Goal: Transaction & Acquisition: Book appointment/travel/reservation

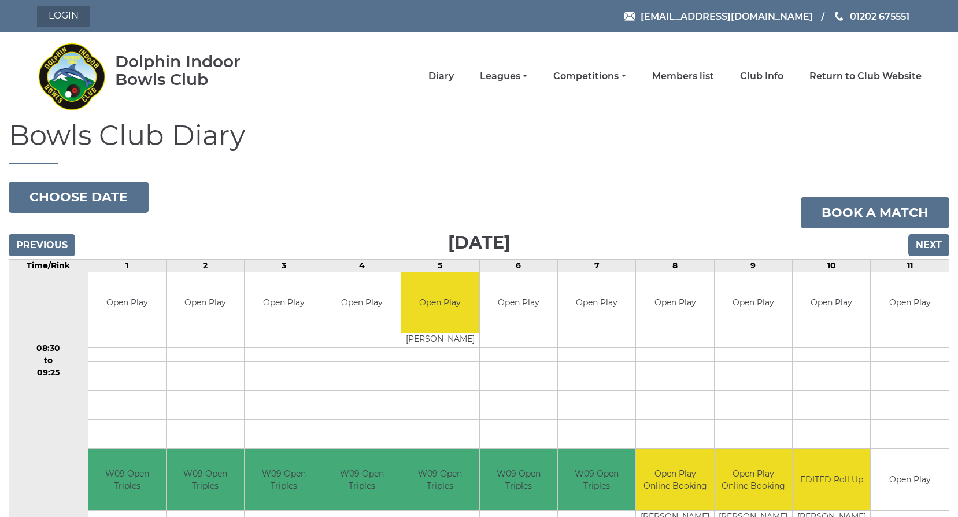
click at [72, 16] on link "Login" at bounding box center [63, 16] width 53 height 21
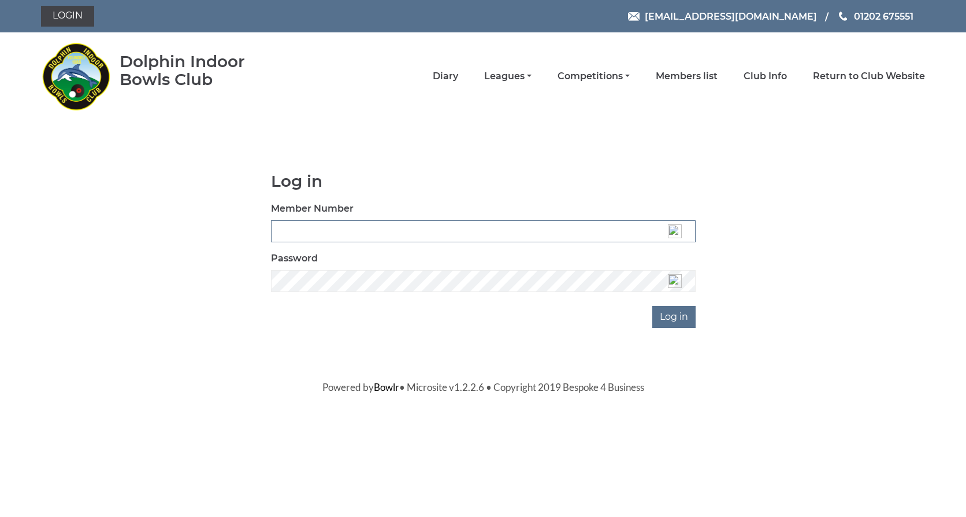
click at [365, 232] on input "Member Number" at bounding box center [483, 231] width 425 height 22
drag, startPoint x: 364, startPoint y: 232, endPoint x: 310, endPoint y: 229, distance: 54.4
click at [310, 229] on input "Member Number" at bounding box center [483, 231] width 425 height 22
type input "3587"
click at [666, 313] on input "Log in" at bounding box center [674, 317] width 43 height 22
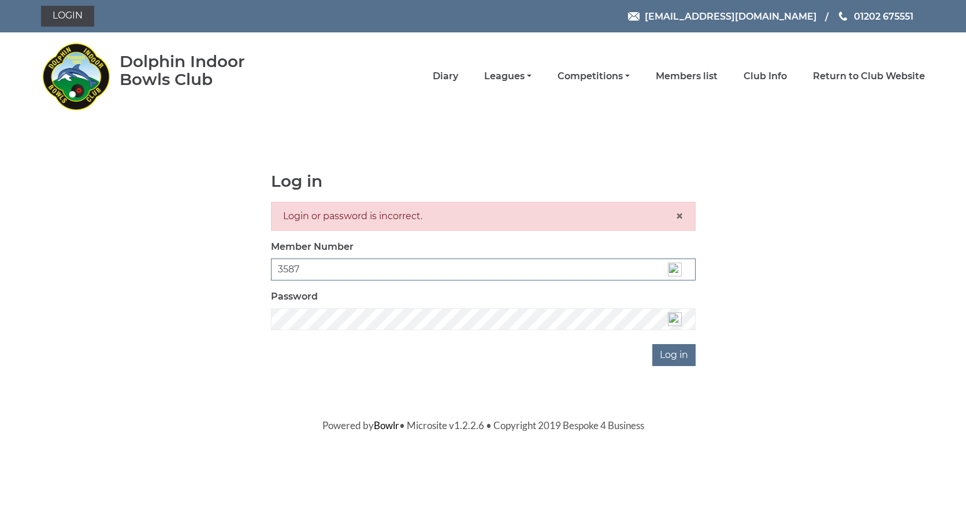
click at [294, 264] on input "3587" at bounding box center [483, 269] width 425 height 22
drag, startPoint x: 290, startPoint y: 268, endPoint x: 299, endPoint y: 268, distance: 9.2
click at [299, 268] on input "35677" at bounding box center [483, 269] width 425 height 22
type input "3537"
click at [680, 355] on input "Log in" at bounding box center [674, 355] width 43 height 22
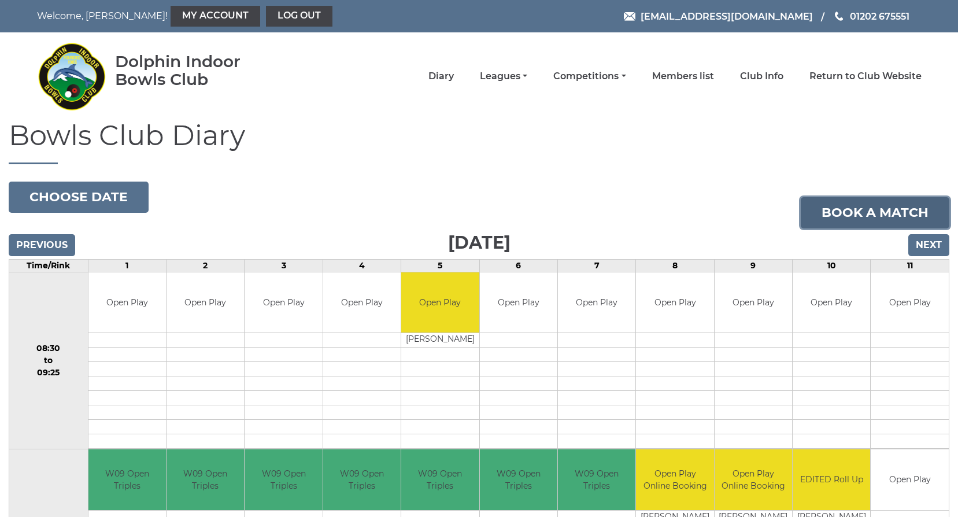
click at [860, 211] on link "Book a match" at bounding box center [875, 212] width 149 height 31
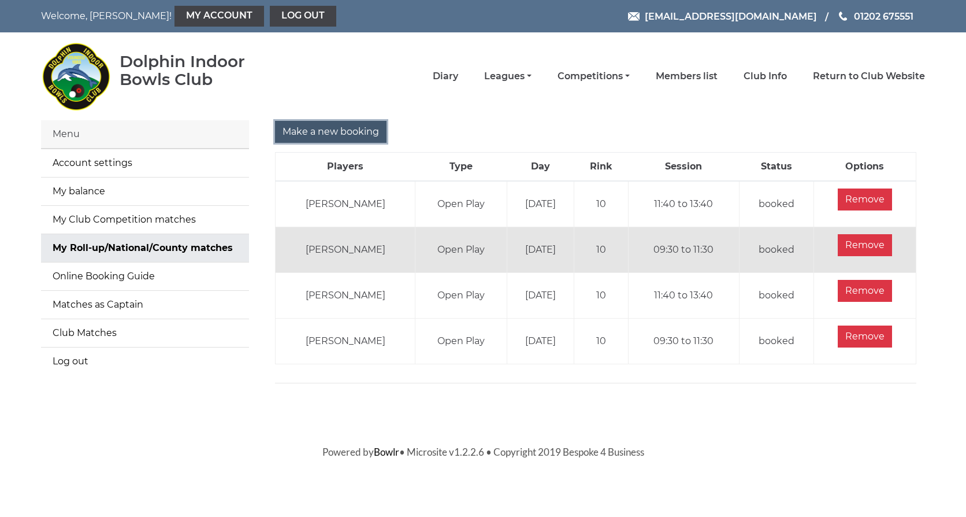
click at [350, 124] on input "Make a new booking" at bounding box center [331, 132] width 112 height 22
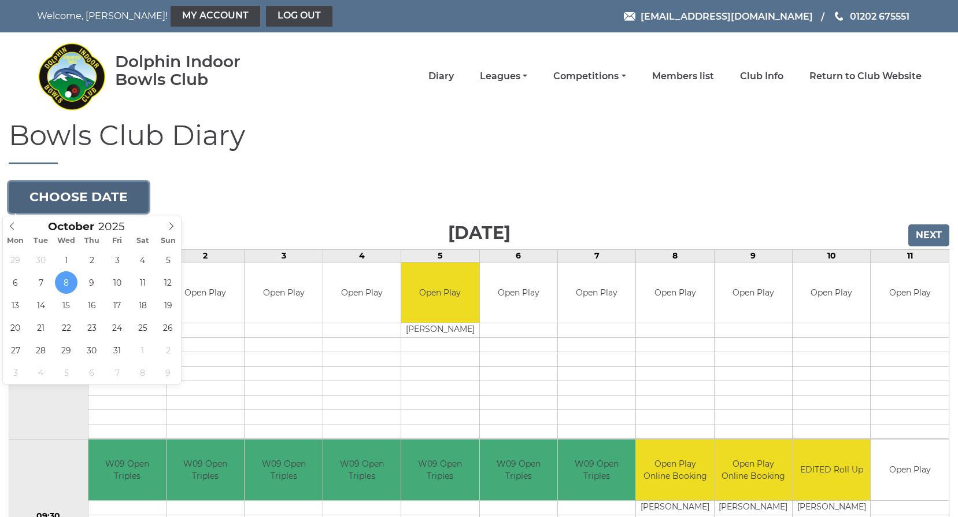
click at [55, 199] on button "Choose date" at bounding box center [79, 196] width 140 height 31
type input "2025-10-22"
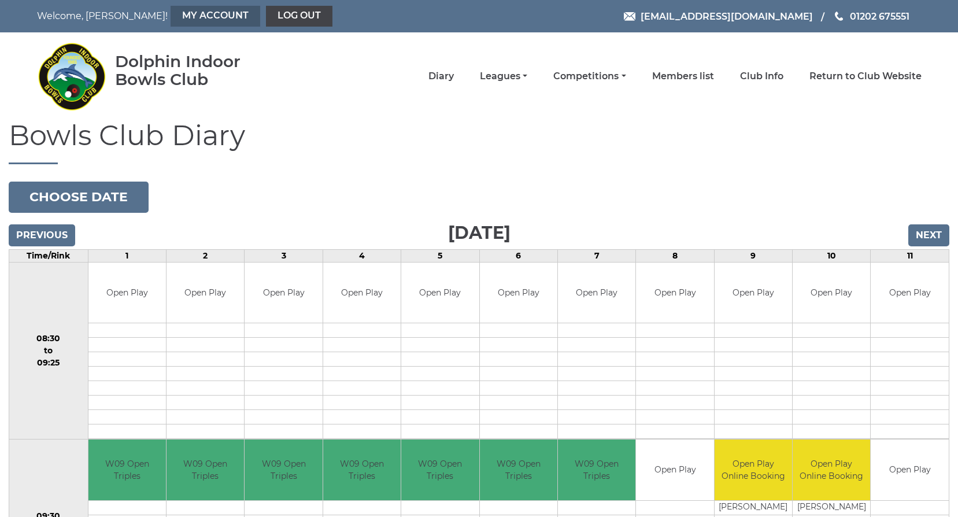
click at [181, 12] on link "My Account" at bounding box center [216, 16] width 90 height 21
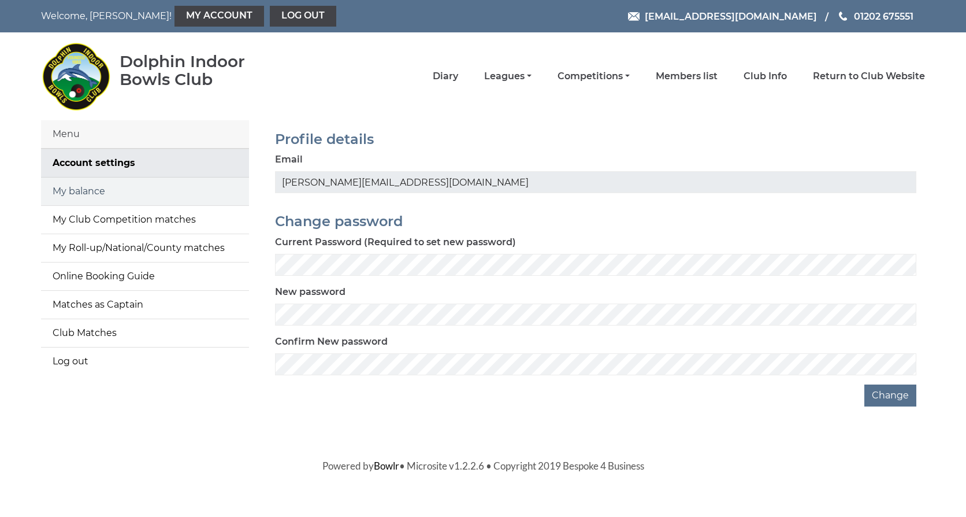
click at [92, 187] on link "My balance" at bounding box center [145, 191] width 208 height 28
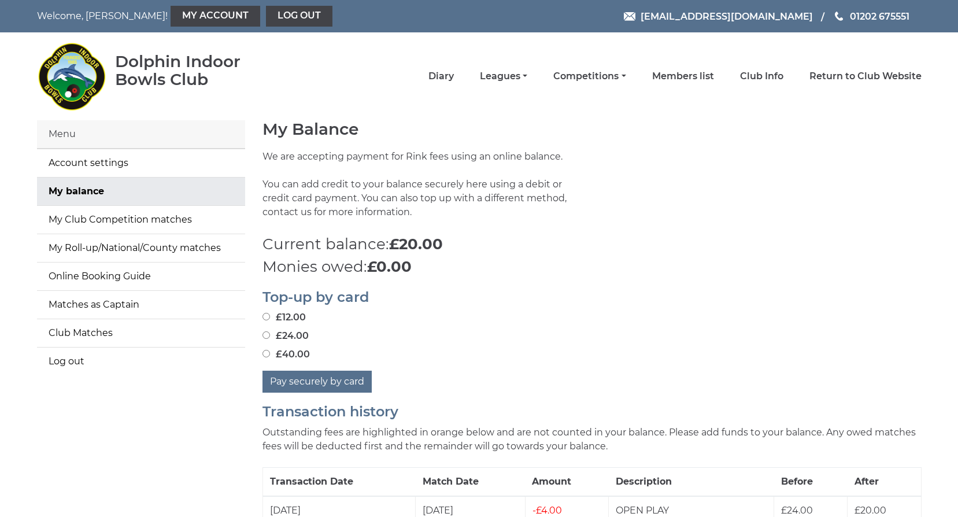
click at [69, 135] on div "Menu" at bounding box center [141, 134] width 208 height 28
click at [443, 73] on link "Diary" at bounding box center [440, 77] width 25 height 13
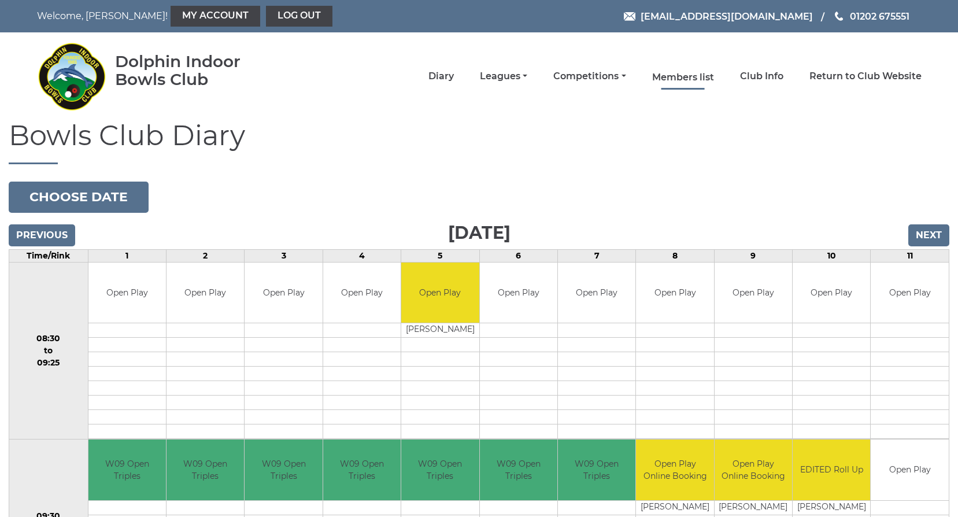
click at [695, 75] on link "Members list" at bounding box center [683, 77] width 62 height 13
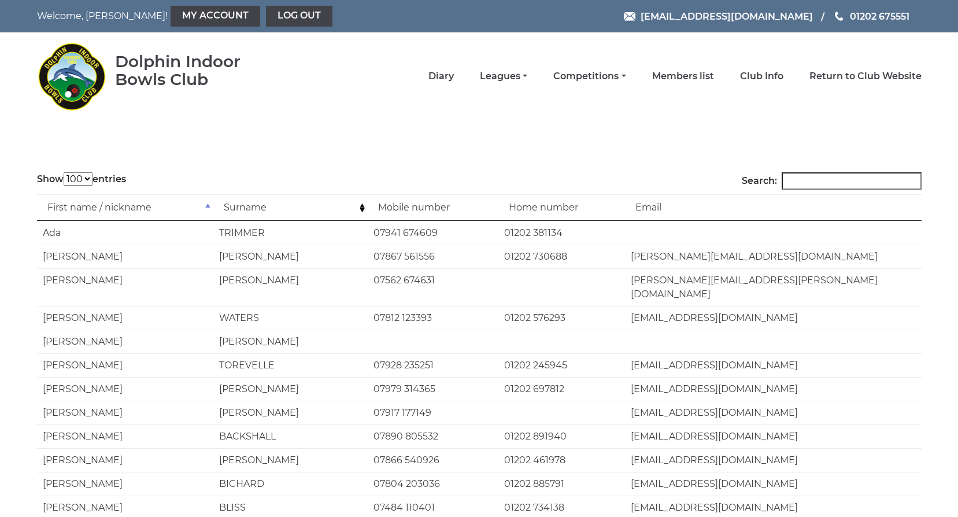
select select "100"
click at [445, 75] on link "Diary" at bounding box center [440, 77] width 25 height 13
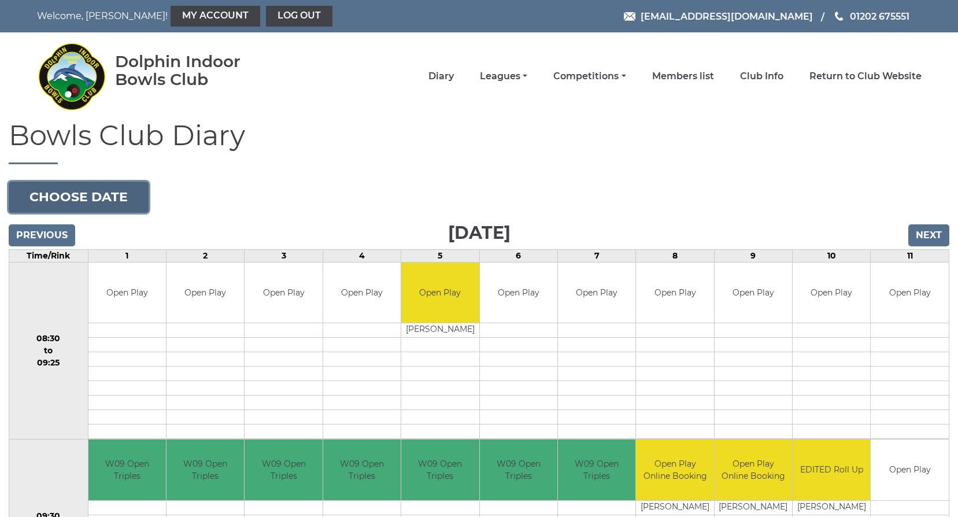
click at [50, 198] on button "Choose date" at bounding box center [79, 196] width 140 height 31
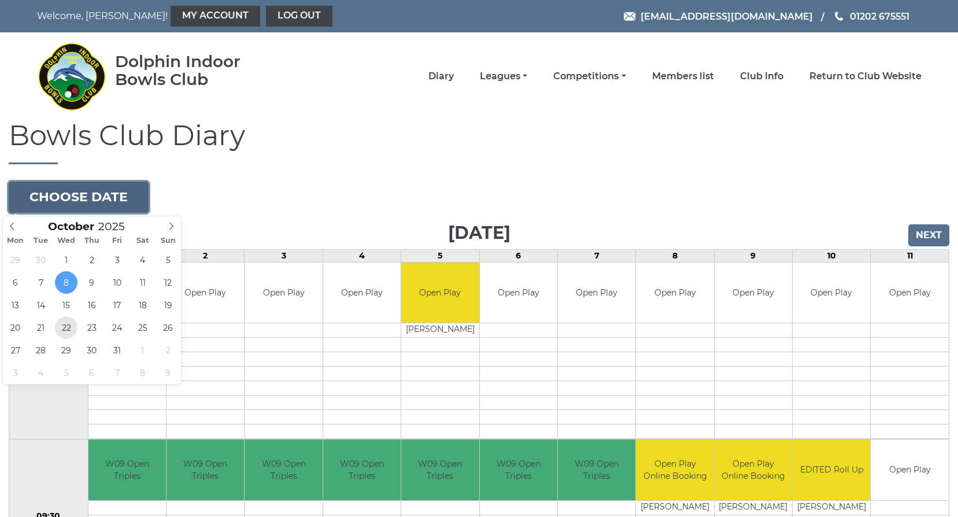
type input "2025-10-22"
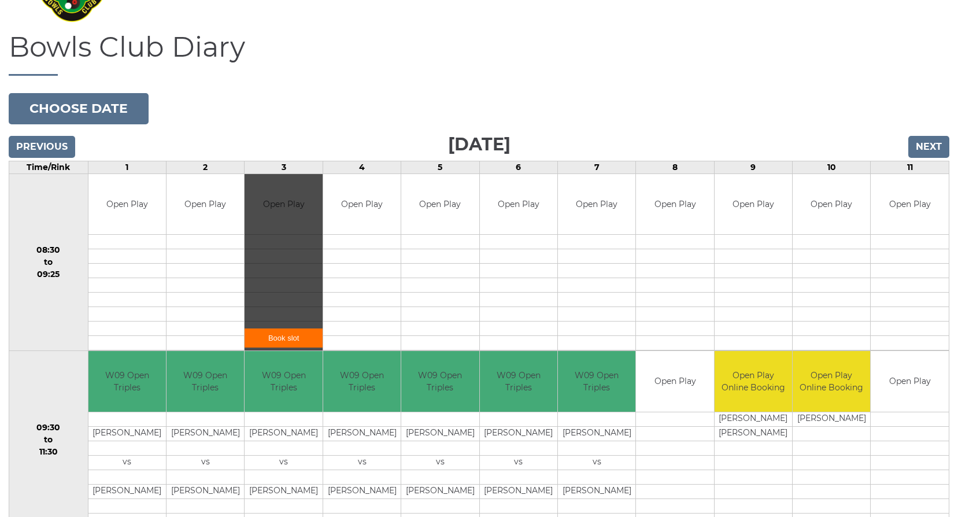
scroll to position [116, 0]
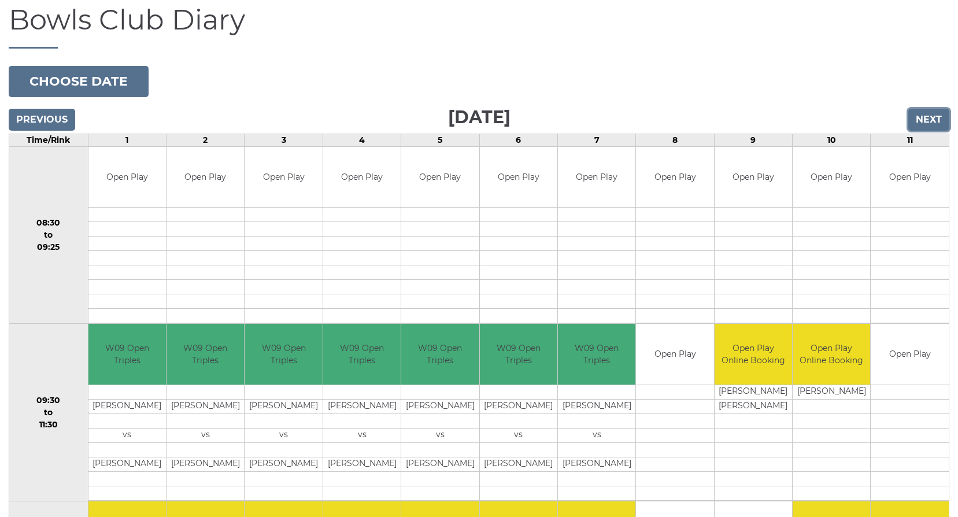
click at [917, 121] on input "Next" at bounding box center [928, 120] width 41 height 22
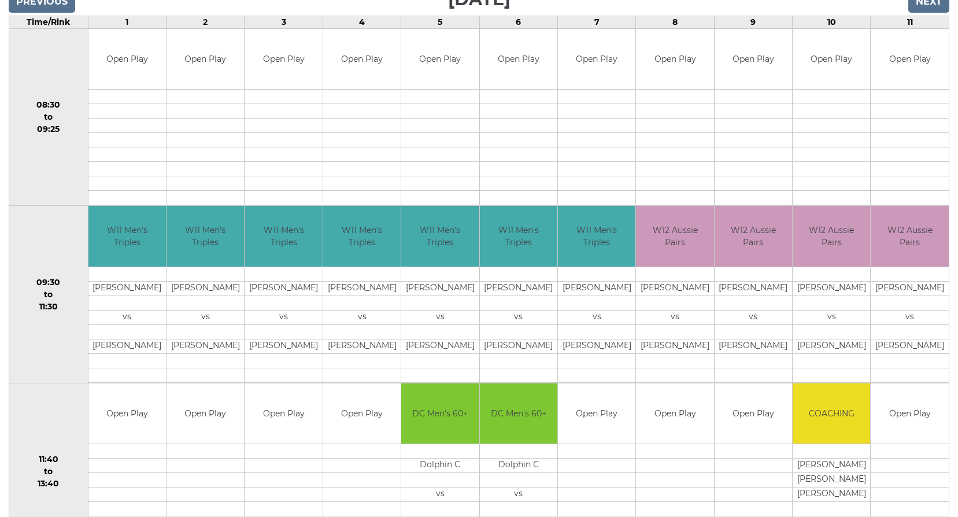
scroll to position [173, 0]
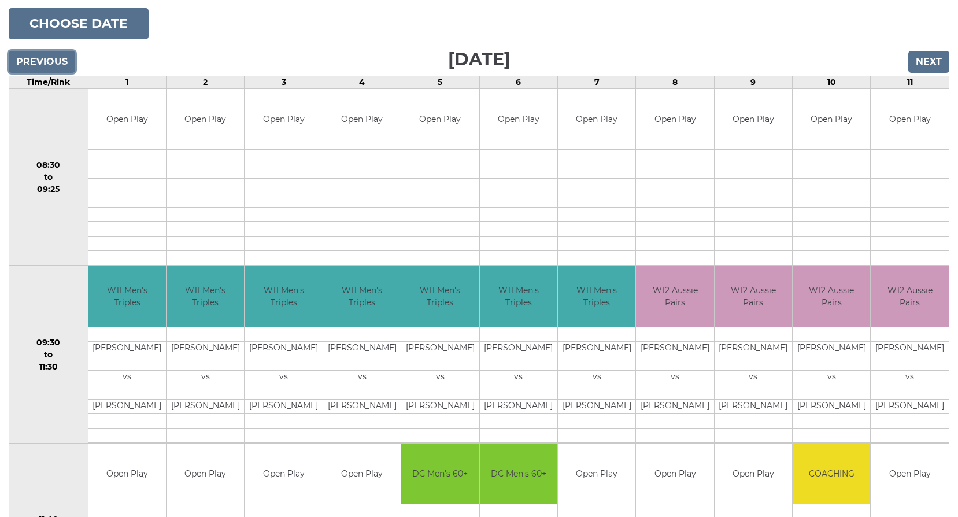
click at [49, 58] on input "Previous" at bounding box center [42, 62] width 66 height 22
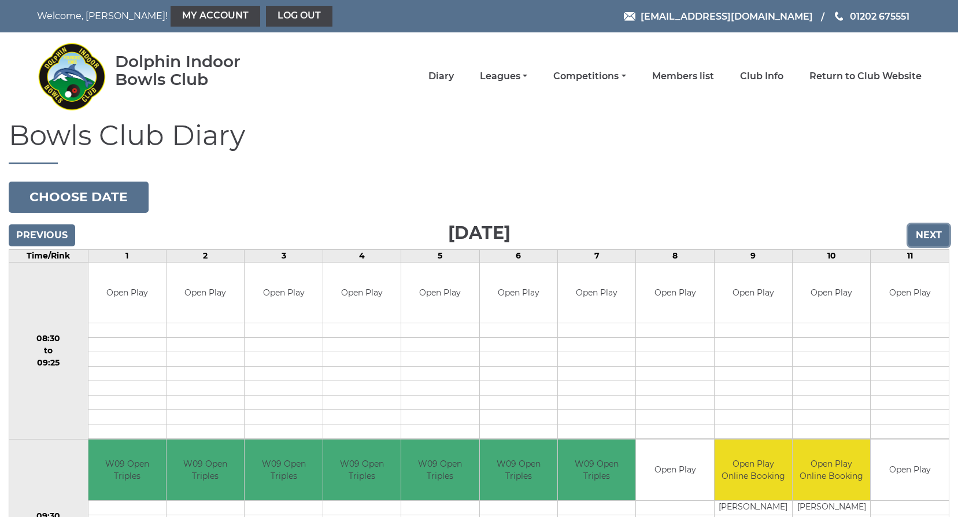
click at [925, 234] on input "Next" at bounding box center [928, 235] width 41 height 22
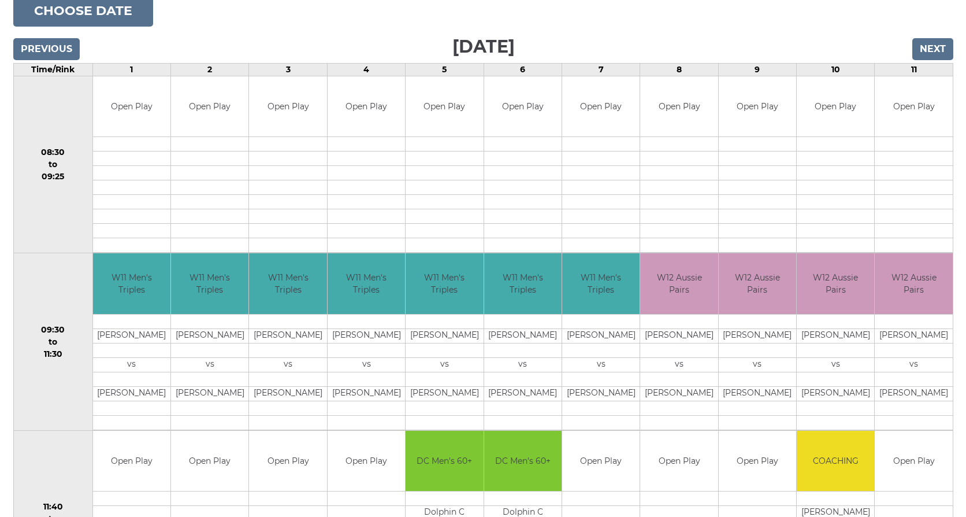
scroll to position [347, 0]
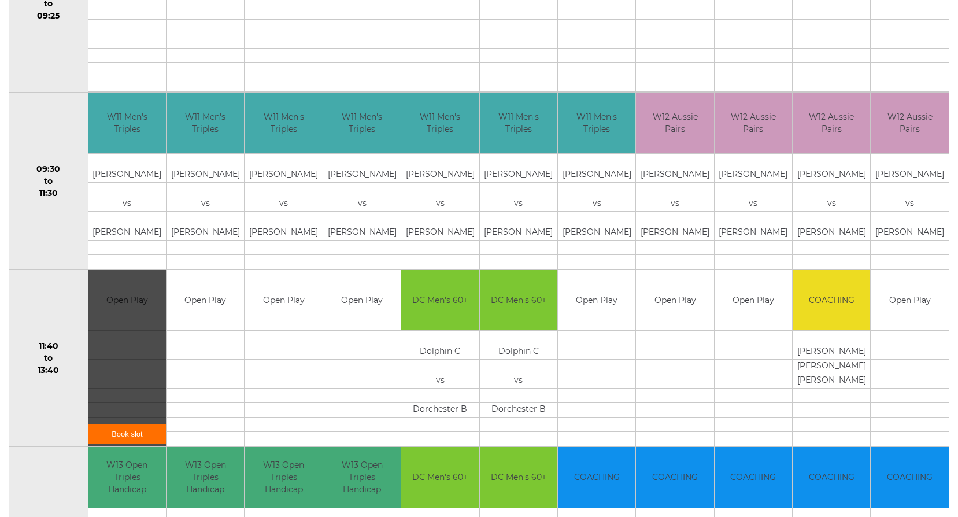
click at [123, 432] on link "Book slot" at bounding box center [126, 433] width 77 height 19
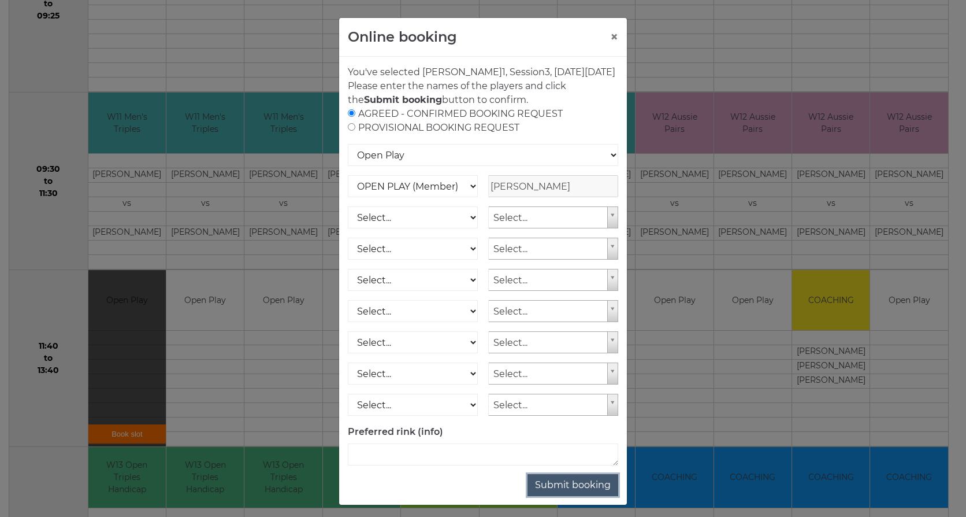
click at [537, 494] on button "Submit booking" at bounding box center [573, 485] width 91 height 22
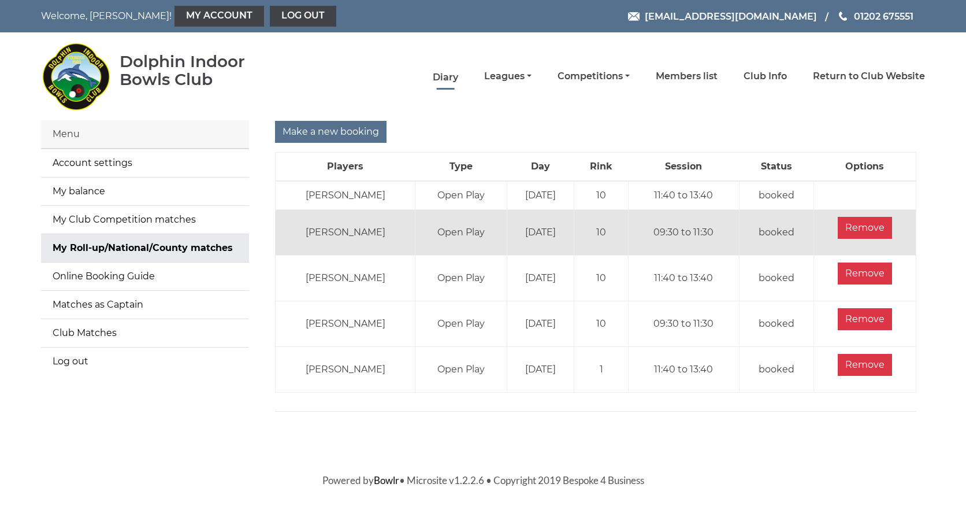
click at [446, 76] on link "Diary" at bounding box center [445, 77] width 25 height 13
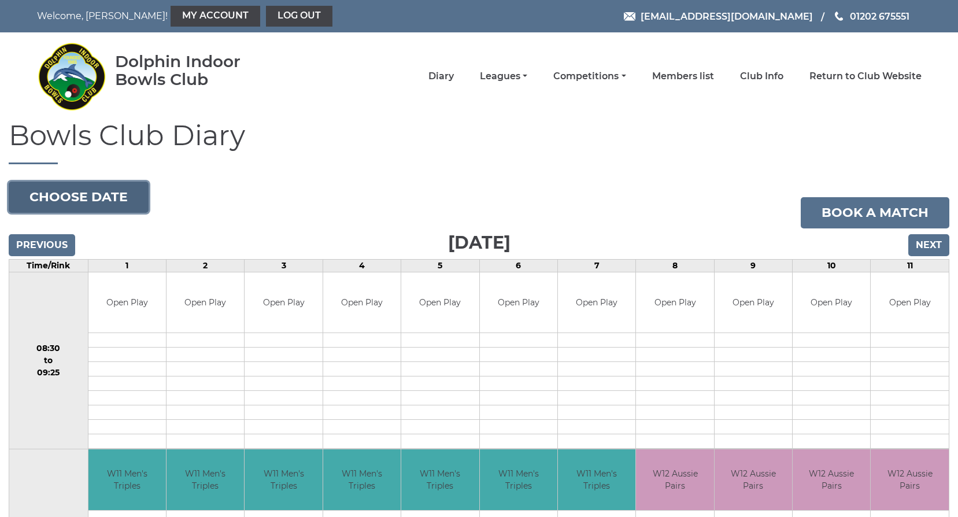
click at [110, 191] on button "Choose date" at bounding box center [79, 196] width 140 height 31
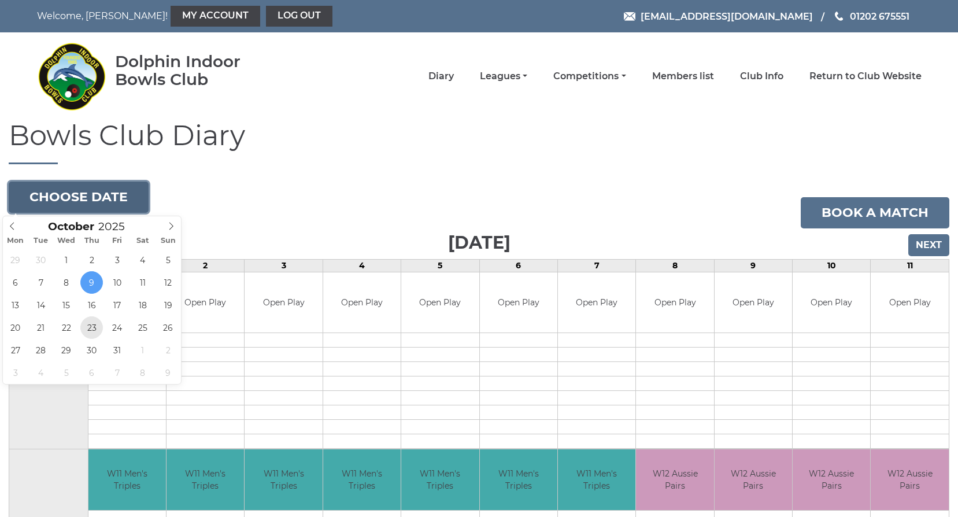
type input "[DATE]"
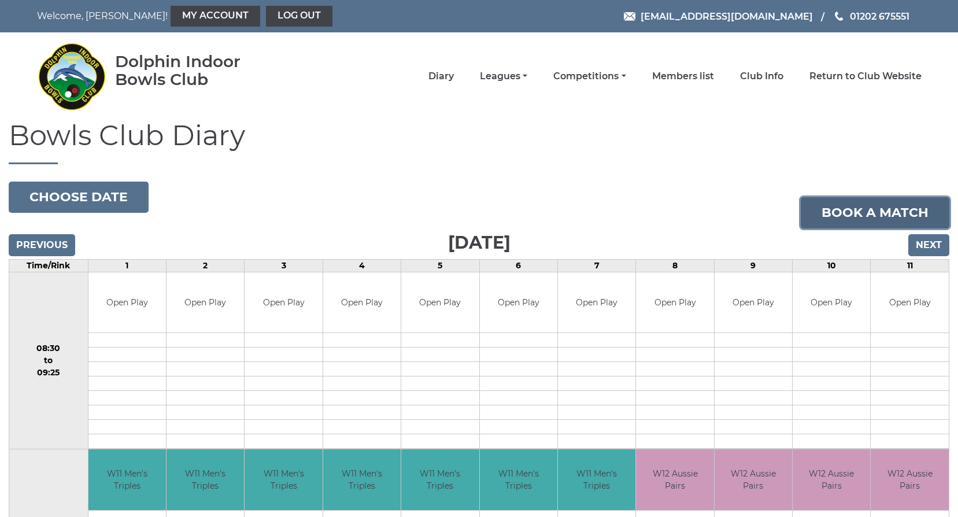
click at [883, 212] on link "Book a match" at bounding box center [875, 212] width 149 height 31
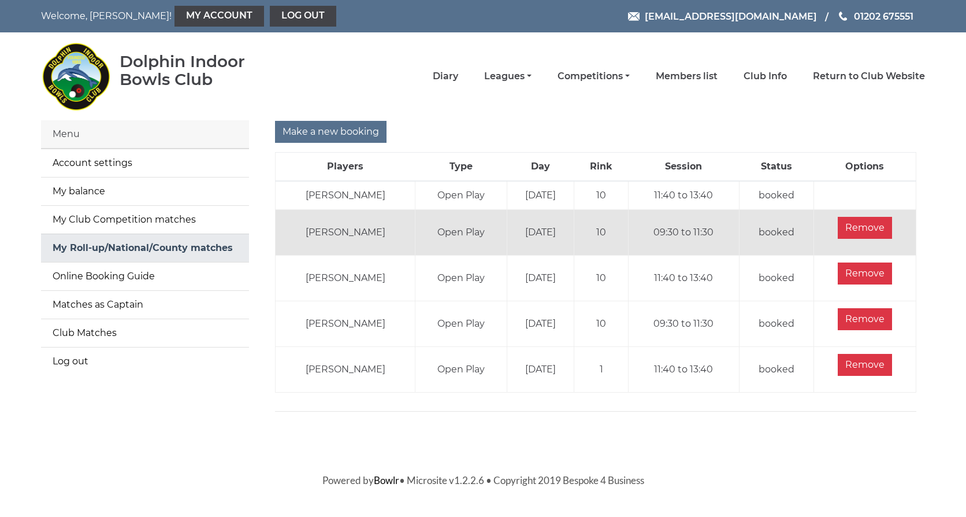
click at [75, 242] on link "My Roll-up/National/County matches" at bounding box center [145, 248] width 208 height 28
click at [453, 71] on link "Diary" at bounding box center [445, 77] width 25 height 13
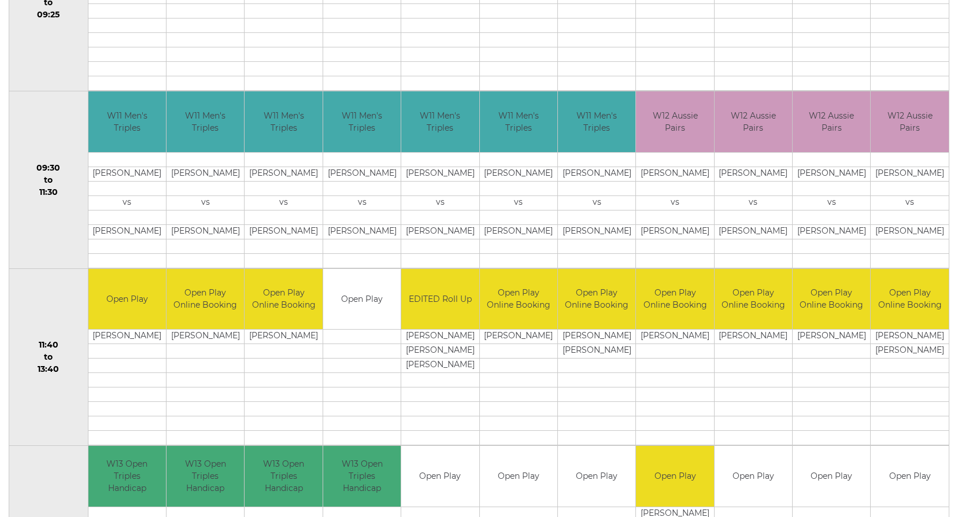
scroll to position [116, 0]
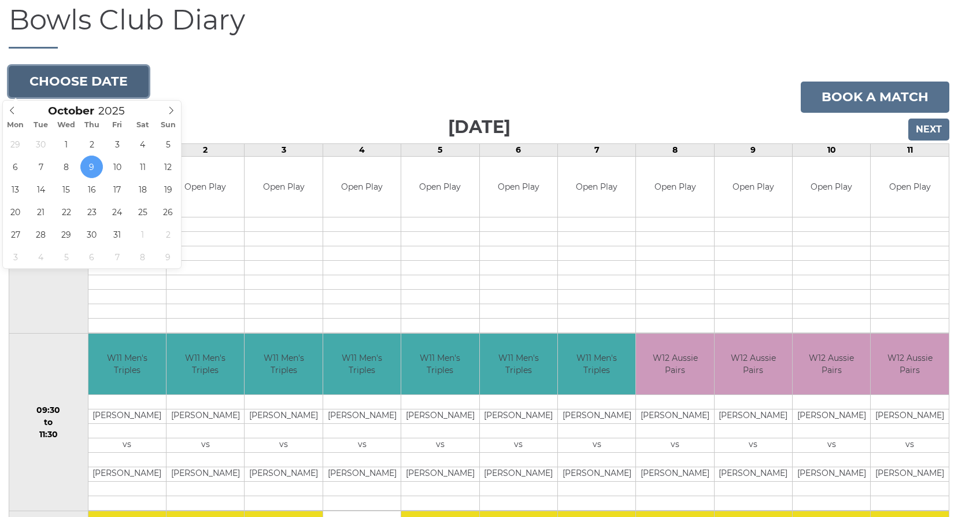
click at [59, 87] on button "Choose date" at bounding box center [79, 81] width 140 height 31
type input "2025-10-23"
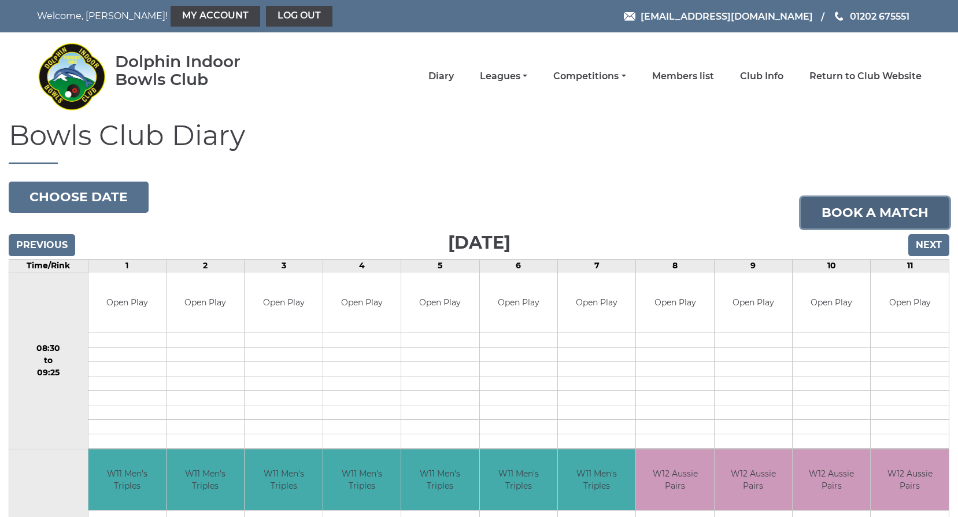
click at [899, 213] on link "Book a match" at bounding box center [875, 212] width 149 height 31
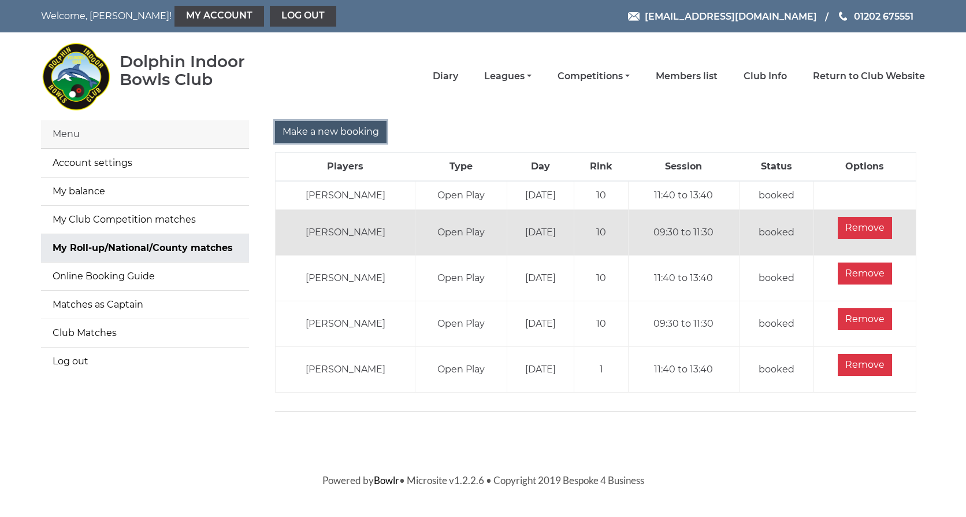
click at [302, 125] on input "Make a new booking" at bounding box center [331, 132] width 112 height 22
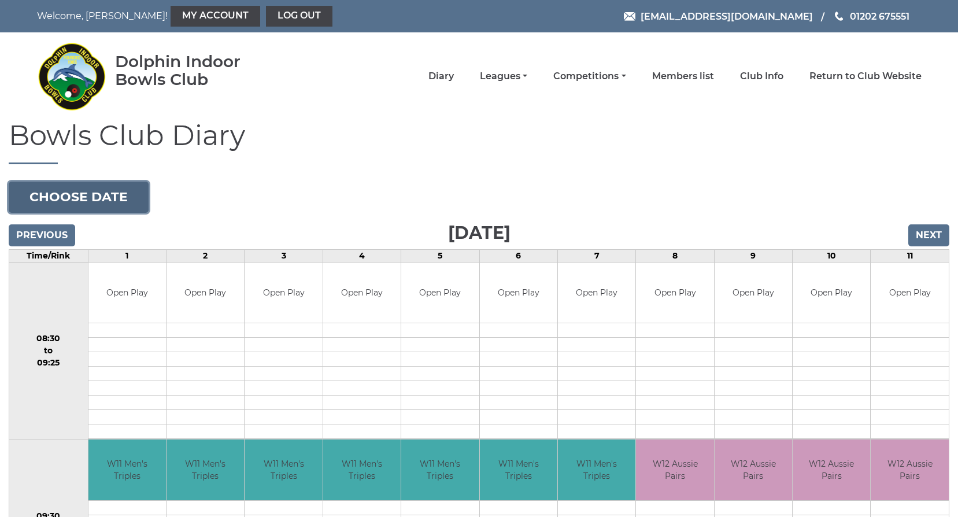
click at [70, 188] on button "Choose date" at bounding box center [79, 196] width 140 height 31
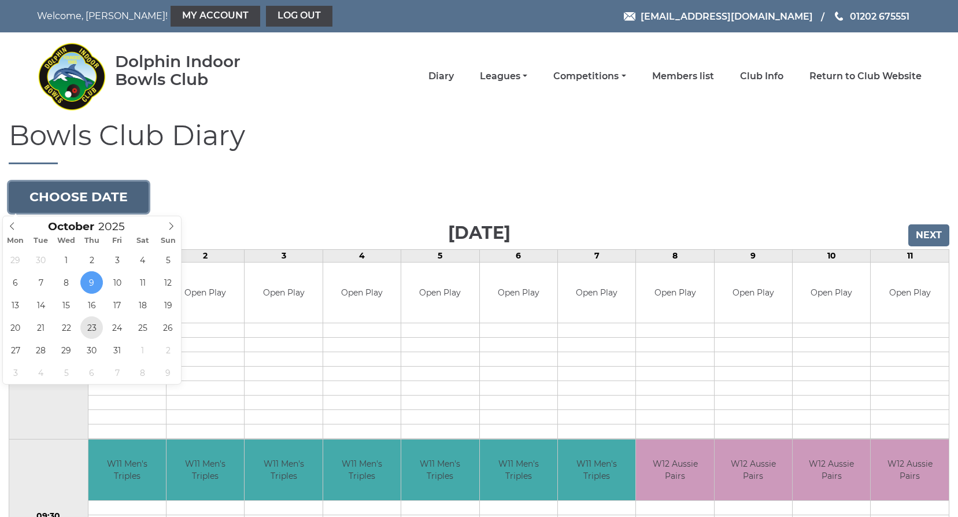
type input "2025-10-23"
click at [97, 194] on button "Choose date" at bounding box center [79, 196] width 140 height 31
type input "2025-10-30"
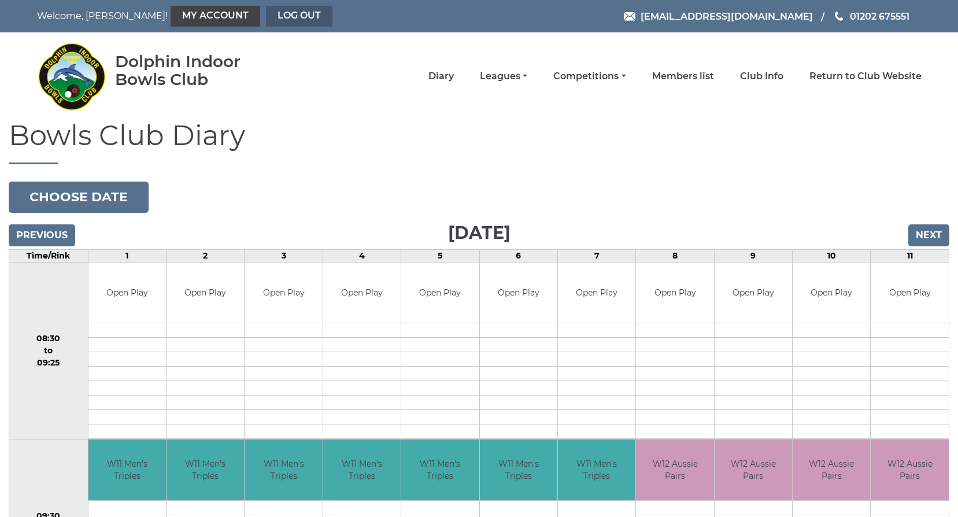
click at [281, 12] on link "Log out" at bounding box center [299, 16] width 66 height 21
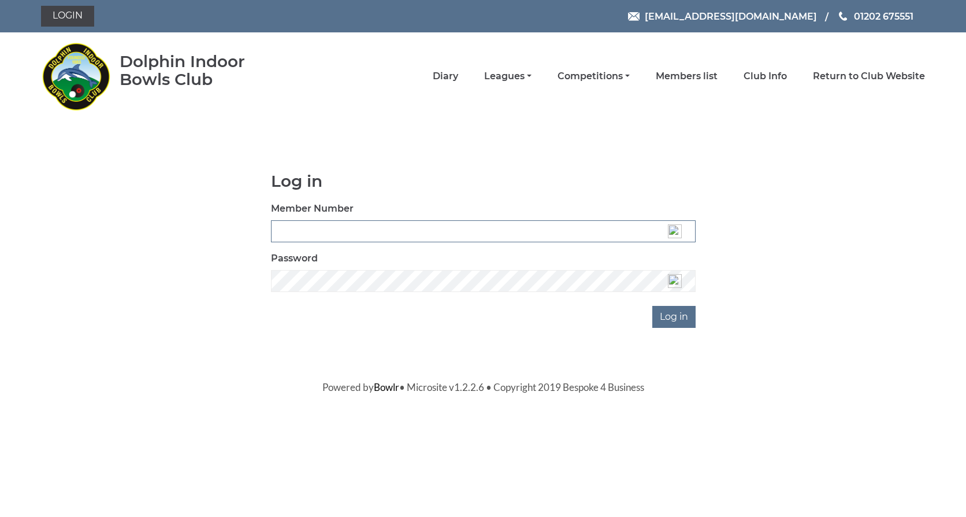
click at [334, 232] on input "Member Number" at bounding box center [483, 231] width 425 height 22
type input "3537"
click at [677, 316] on input "Log in" at bounding box center [674, 317] width 43 height 22
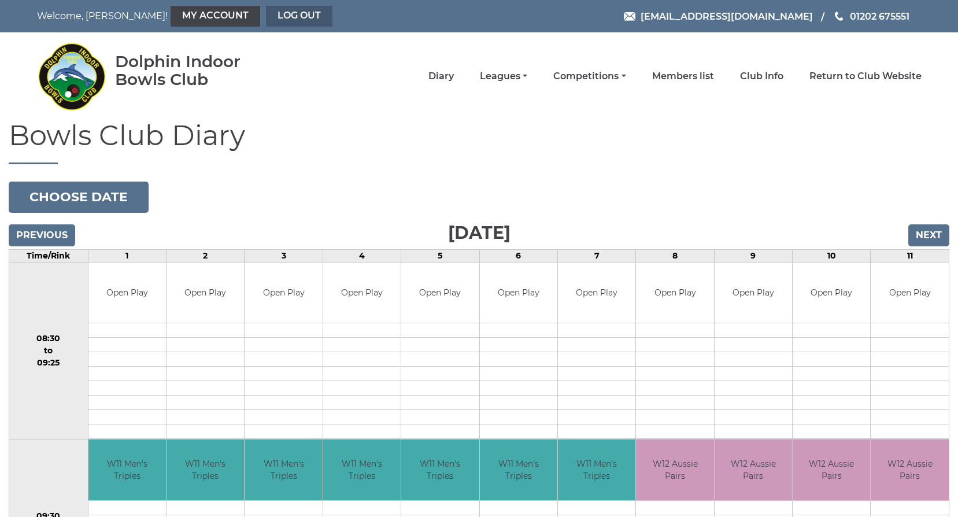
click at [272, 14] on link "Log out" at bounding box center [299, 16] width 66 height 21
